Goal: Task Accomplishment & Management: Manage account settings

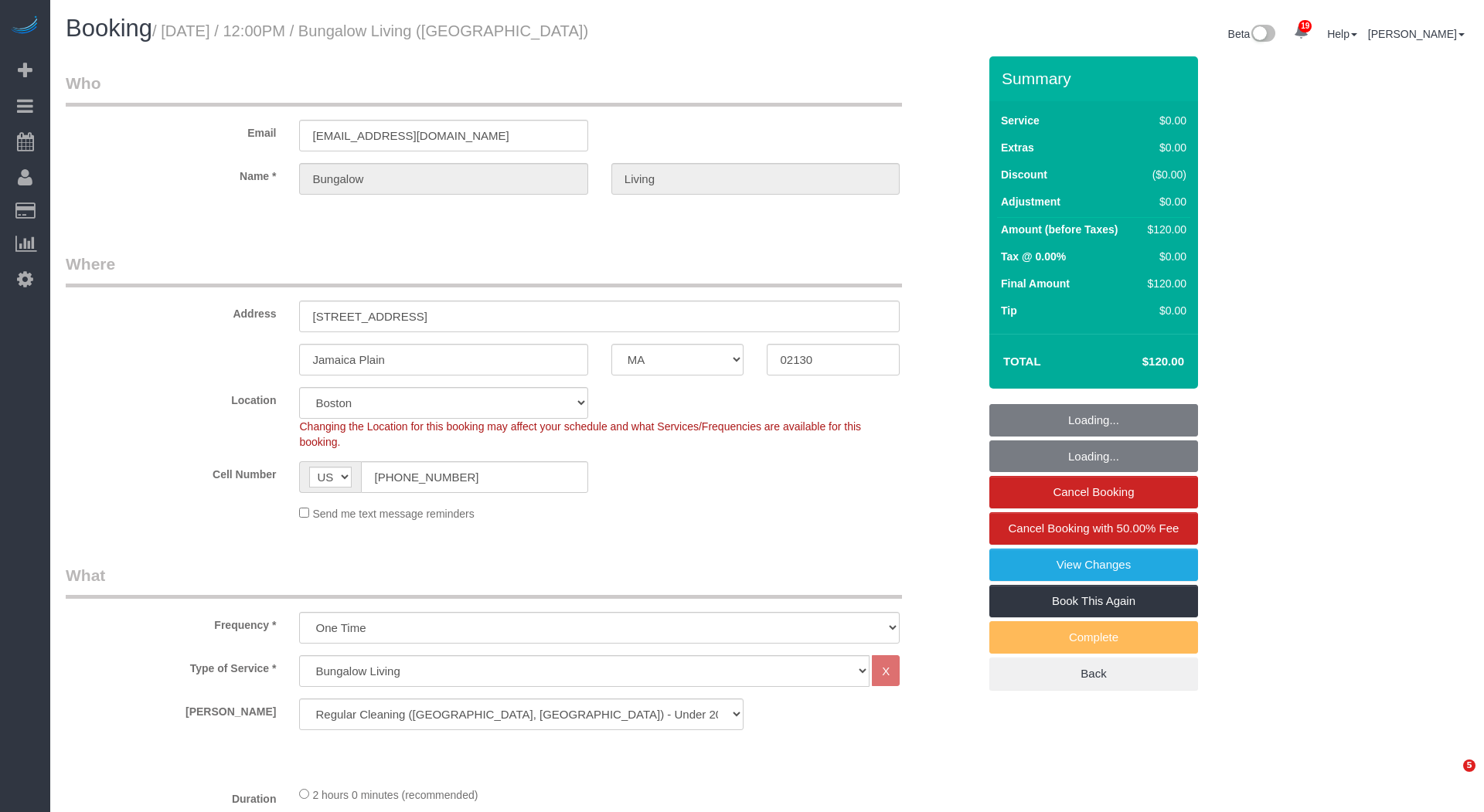
select select "MA"
select select "spot1"
select select "number:89"
select select "number:90"
select select "number:15"
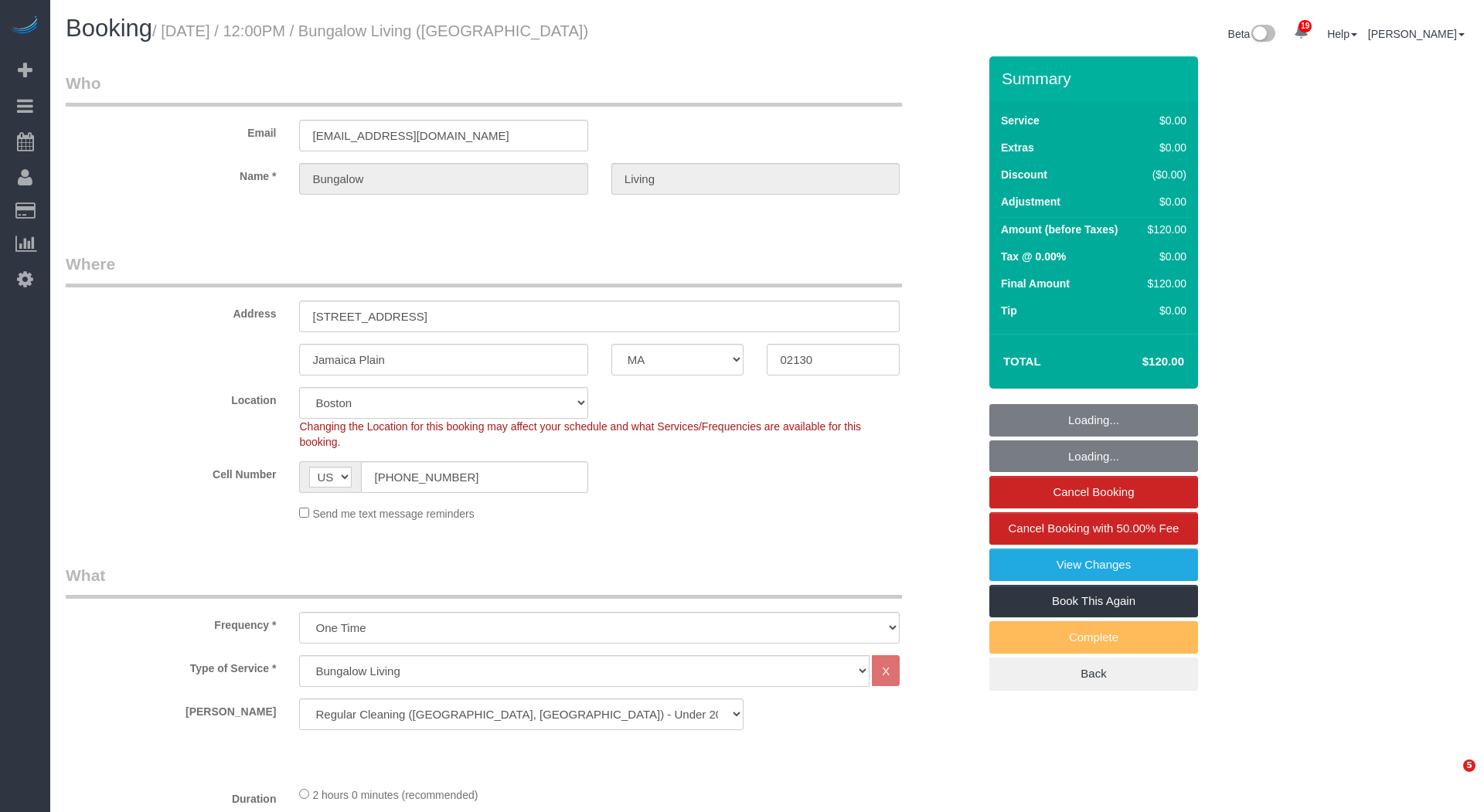
select select "number:7"
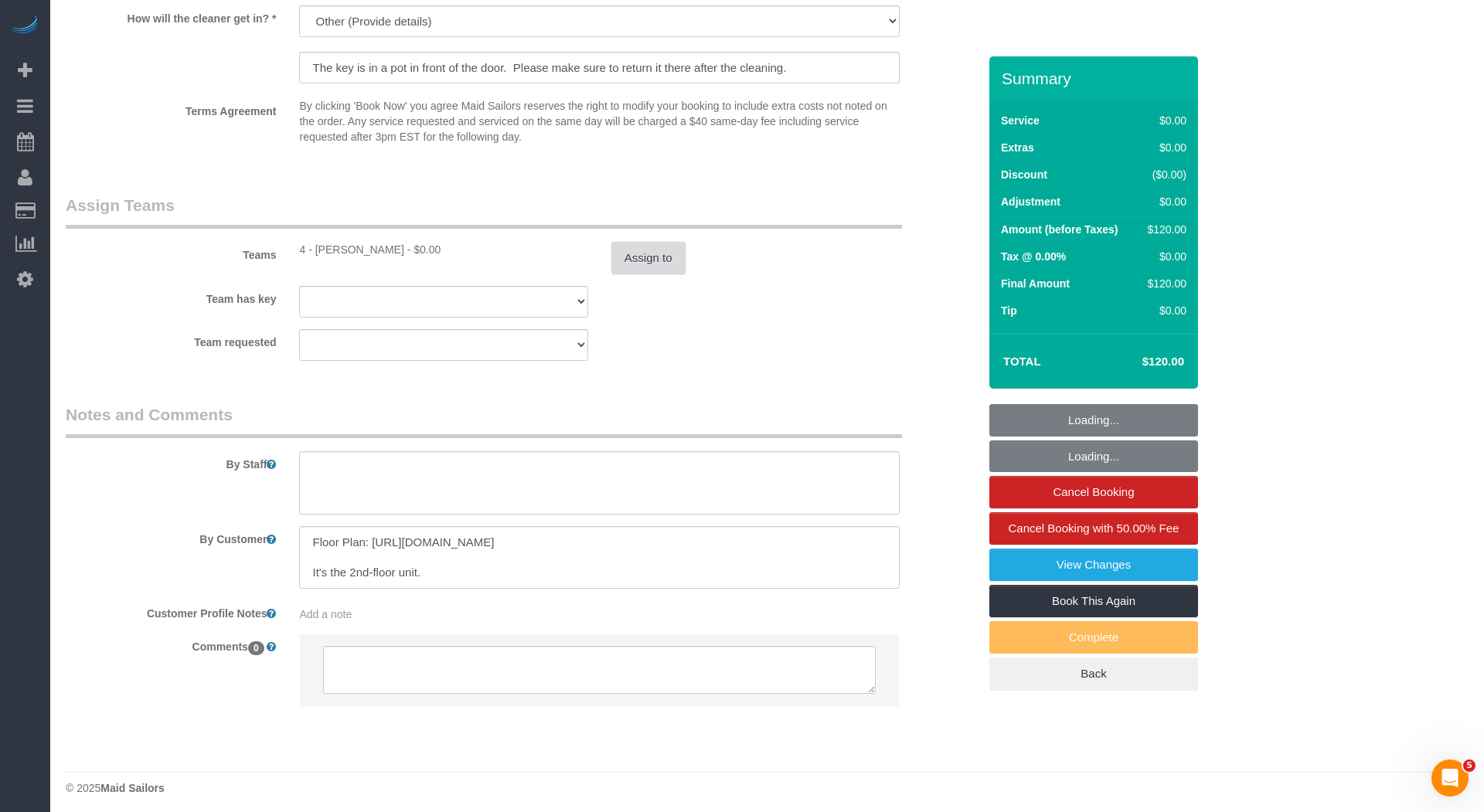
scroll to position [1538, 0]
click at [656, 250] on button "Assign to" at bounding box center [648, 258] width 75 height 32
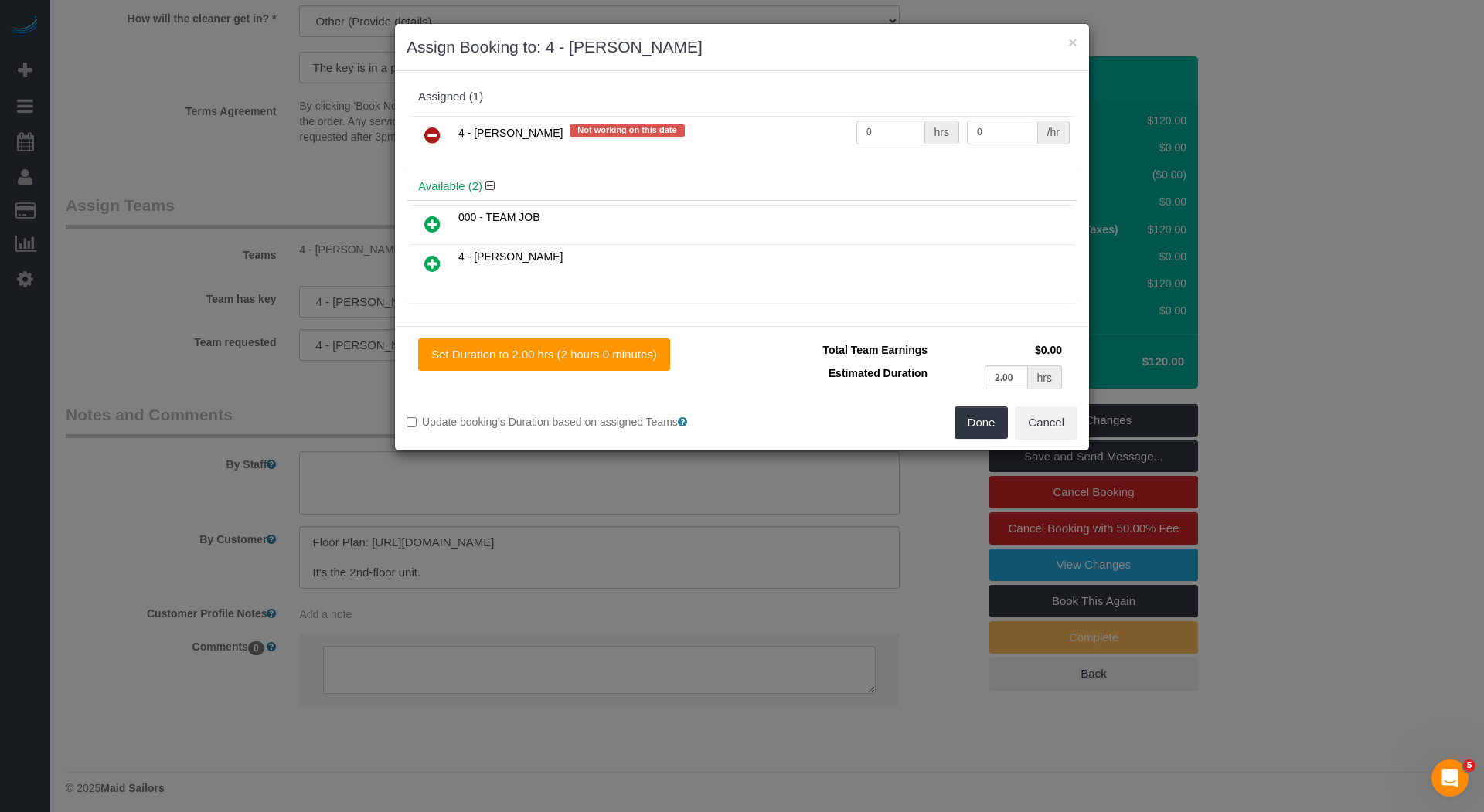
click at [998, 130] on input "0" at bounding box center [1003, 133] width 71 height 24
click at [893, 129] on input "0" at bounding box center [891, 133] width 69 height 24
type input "1"
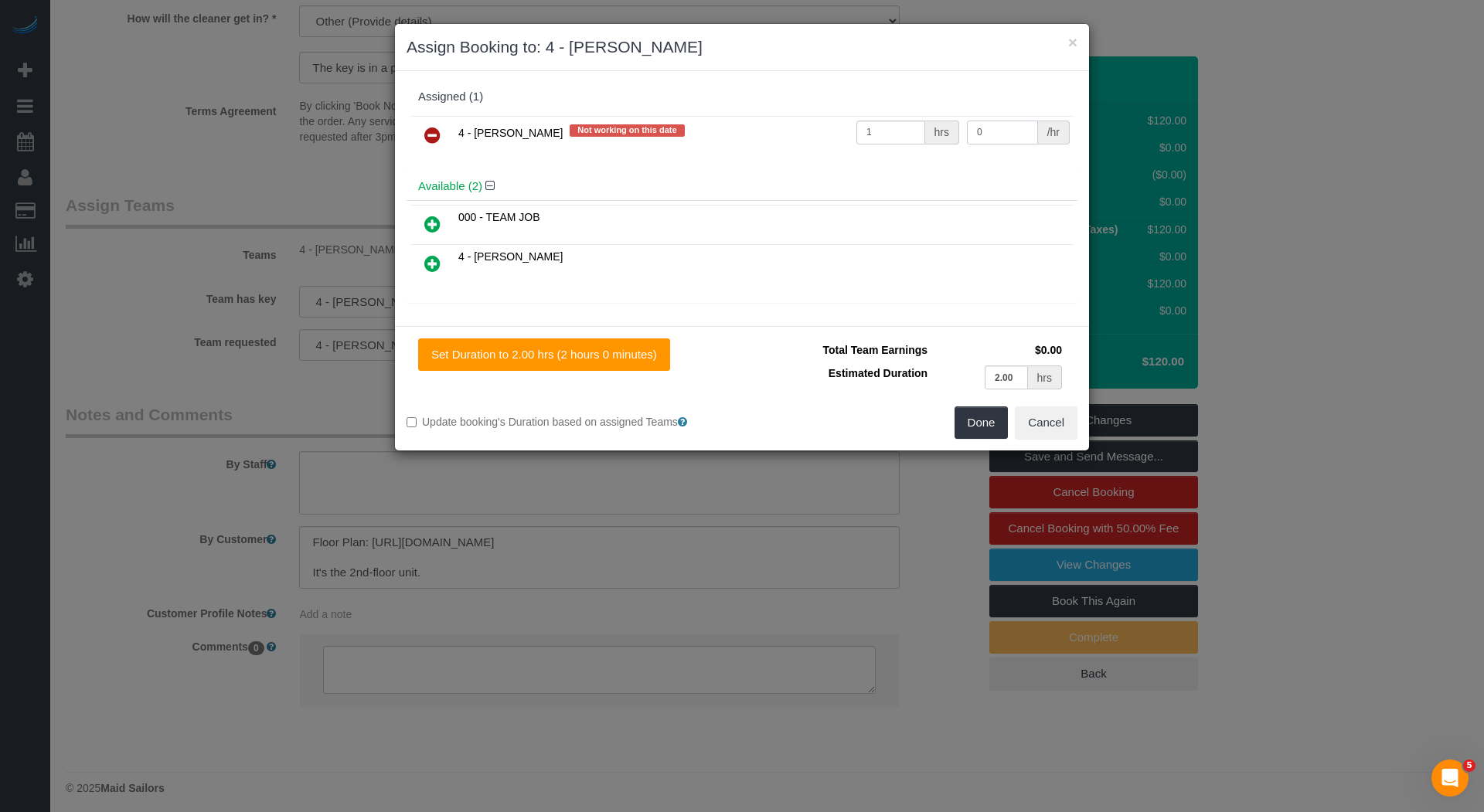
click at [987, 135] on input "0" at bounding box center [1003, 133] width 71 height 24
type input "50"
click at [986, 424] on button "Done" at bounding box center [981, 423] width 54 height 32
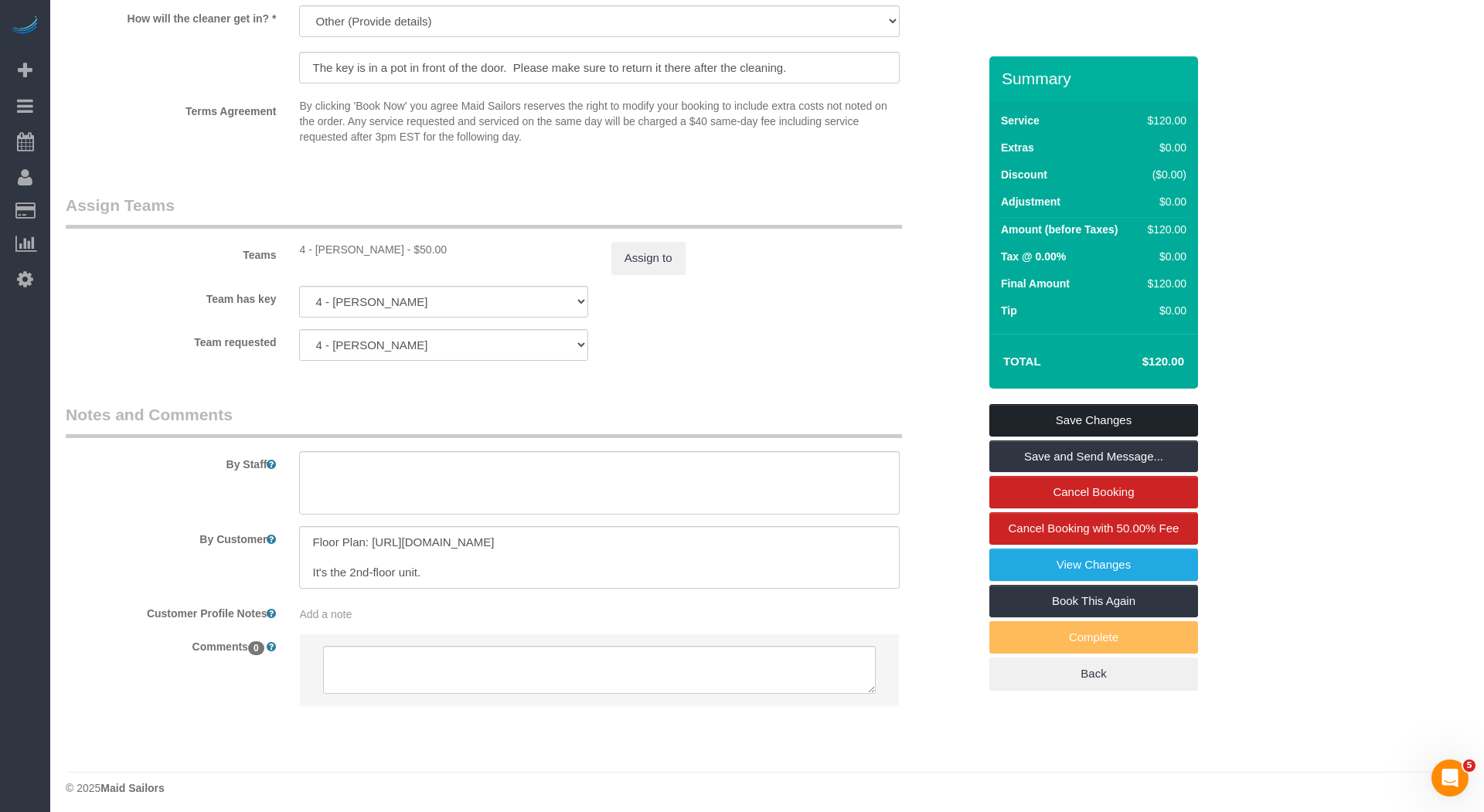
click at [1079, 428] on link "Save Changes" at bounding box center [1093, 421] width 208 height 32
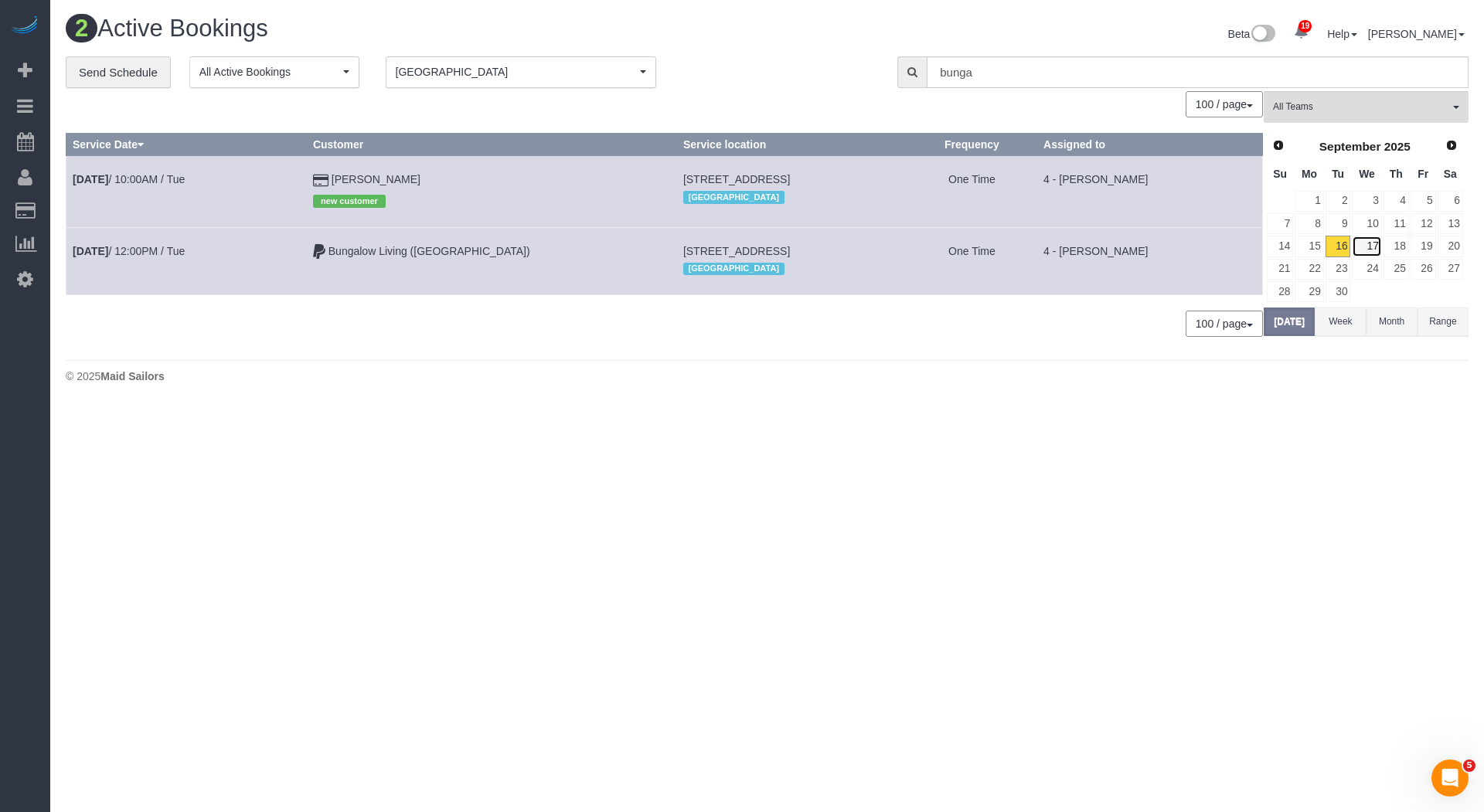
click at [1368, 237] on link "17" at bounding box center [1366, 246] width 29 height 21
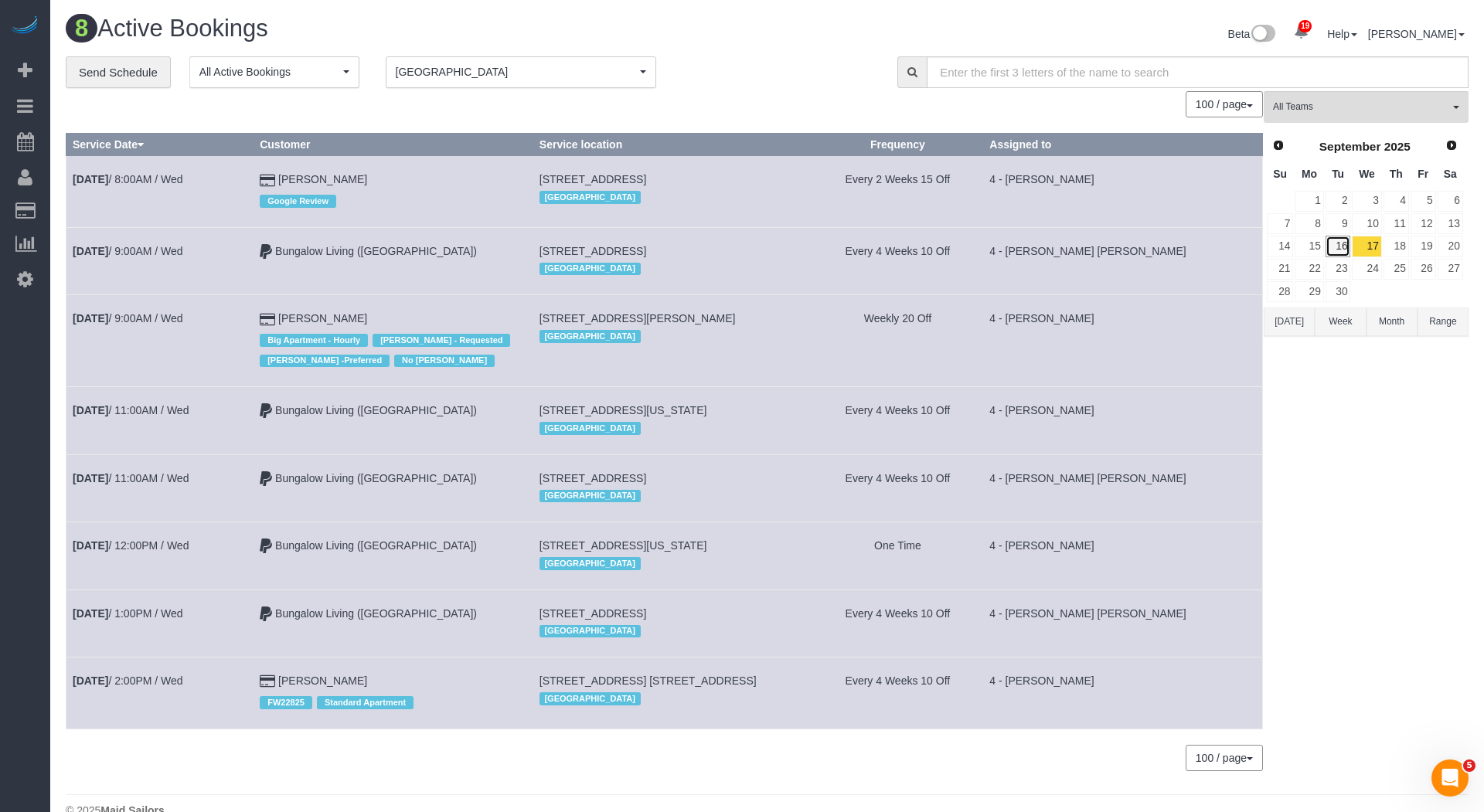
click at [1339, 238] on link "16" at bounding box center [1337, 246] width 25 height 21
